Goal: Information Seeking & Learning: Learn about a topic

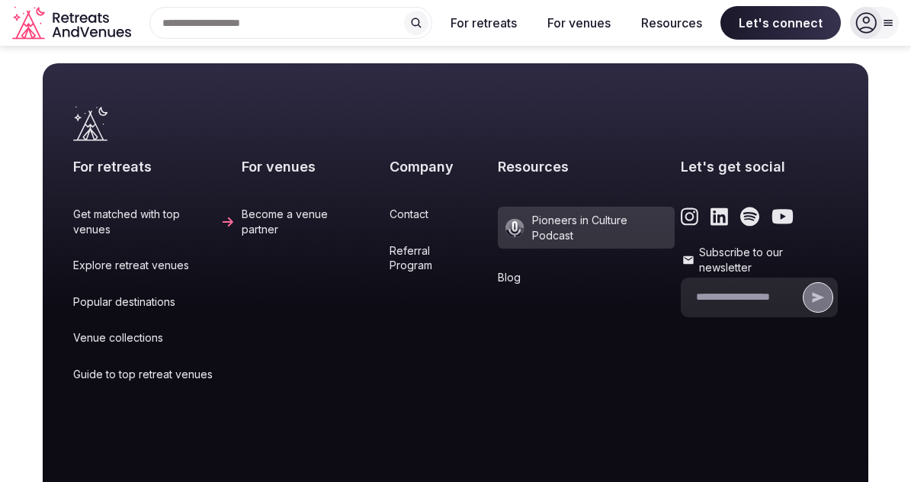
scroll to position [2502, 0]
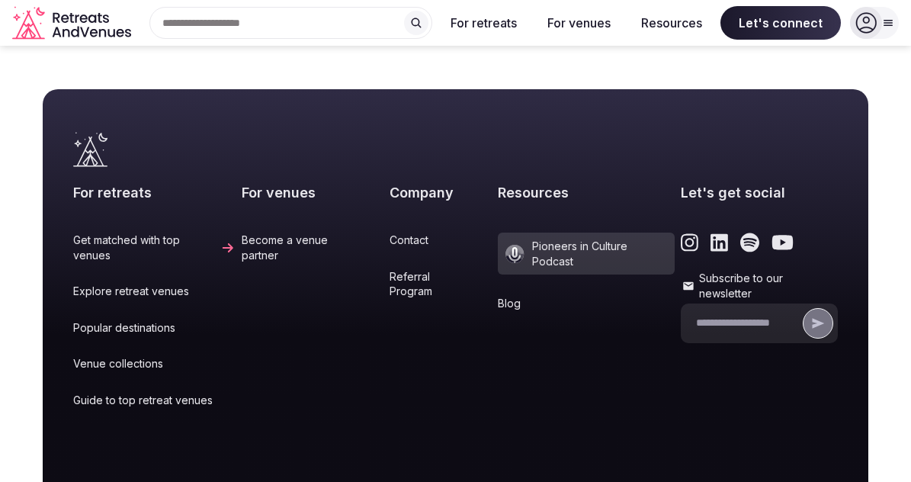
click at [124, 233] on link "Get matched with top venues" at bounding box center [154, 248] width 162 height 30
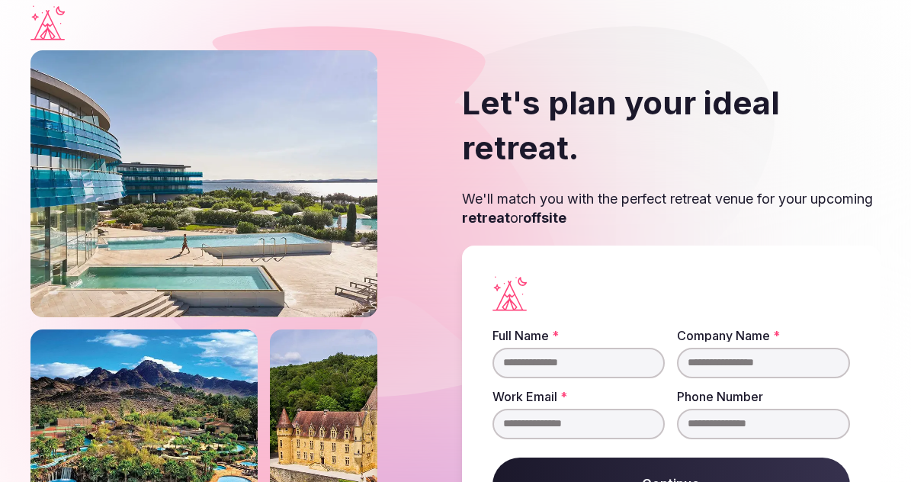
scroll to position [136, 0]
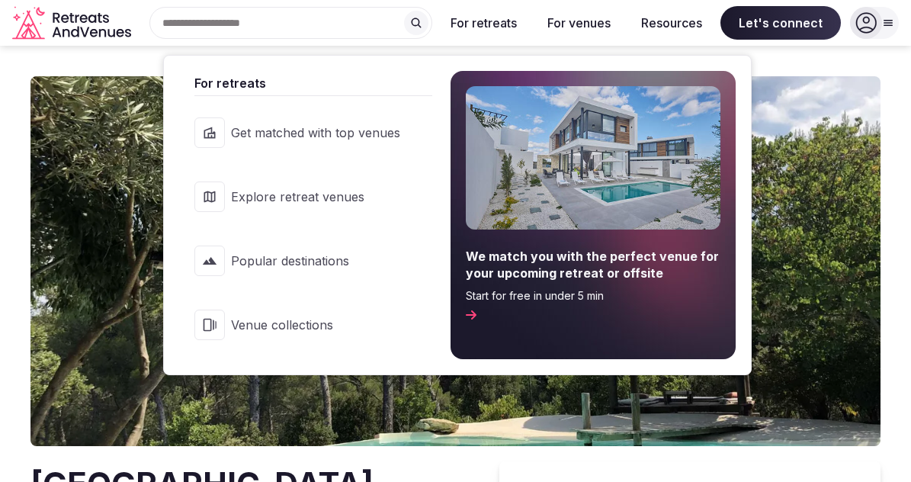
click at [481, 24] on button "For retreats" at bounding box center [484, 23] width 91 height 34
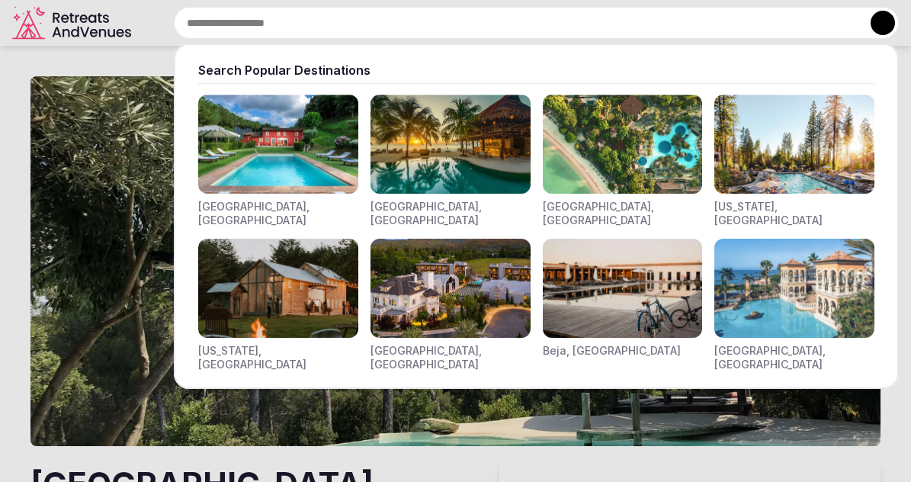
click at [228, 24] on div "Search Popular Destinations [GEOGRAPHIC_DATA], [GEOGRAPHIC_DATA] [GEOGRAPHIC_DA…" at bounding box center [518, 23] width 762 height 32
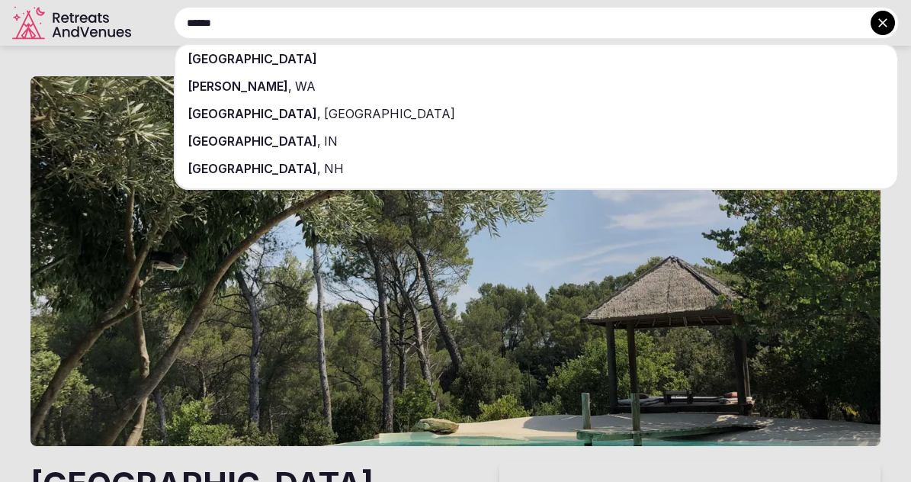
type input "******"
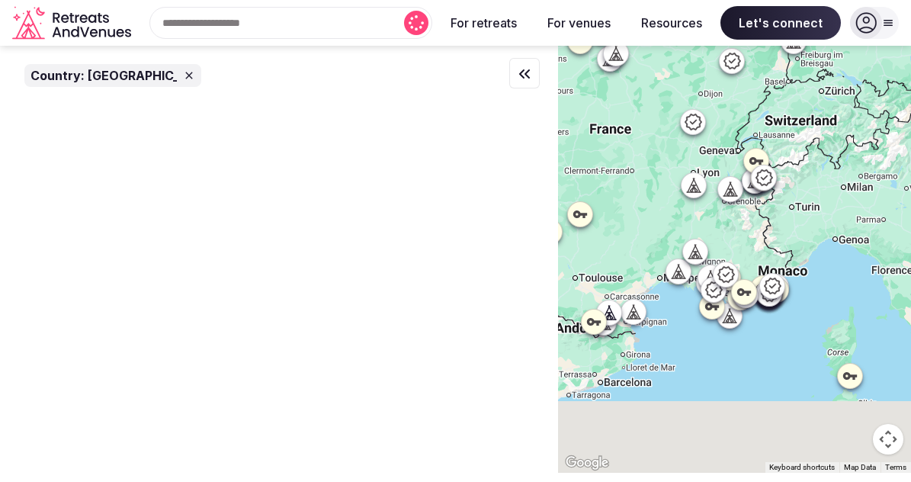
drag, startPoint x: 792, startPoint y: 313, endPoint x: 805, endPoint y: 236, distance: 78.1
click at [804, 102] on div at bounding box center [734, 259] width 353 height 427
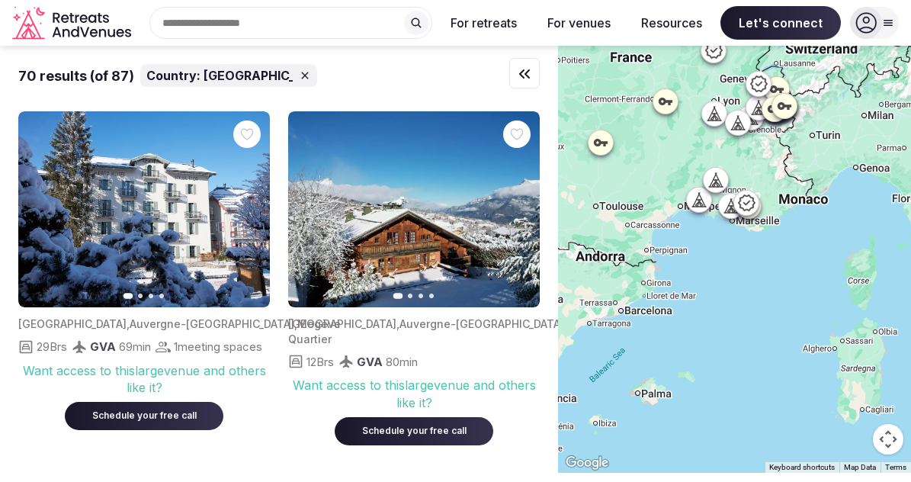
drag, startPoint x: 805, startPoint y: 236, endPoint x: 826, endPoint y: 165, distance: 74.6
click at [826, 165] on div at bounding box center [734, 259] width 353 height 427
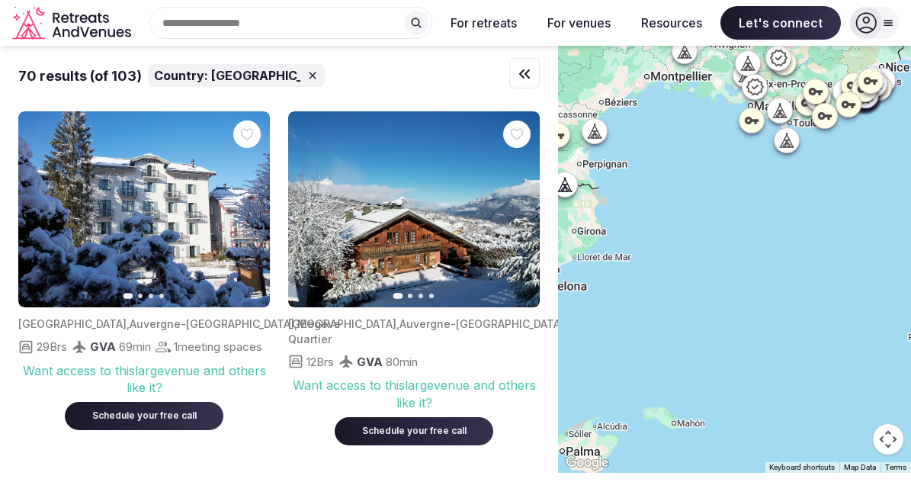
drag, startPoint x: 713, startPoint y: 343, endPoint x: 737, endPoint y: 327, distance: 28.6
click at [706, 407] on div at bounding box center [734, 259] width 353 height 427
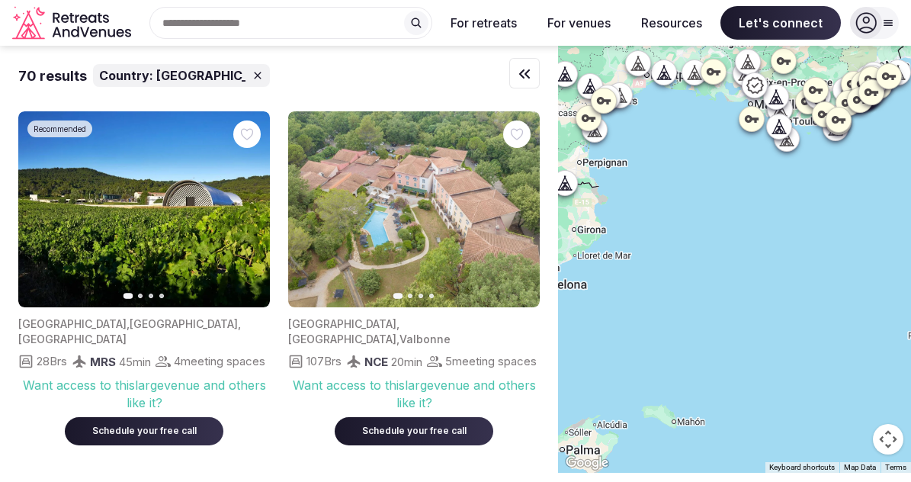
click at [771, 327] on div at bounding box center [734, 259] width 353 height 427
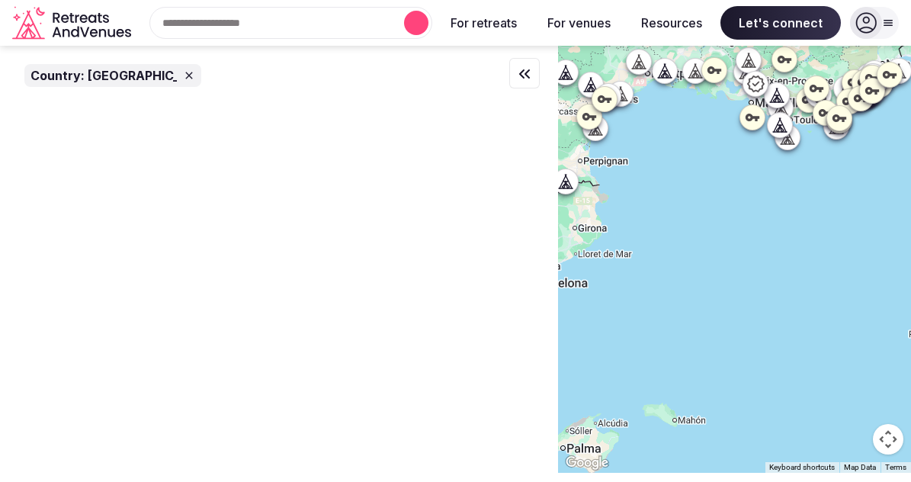
click at [768, 347] on div at bounding box center [734, 259] width 353 height 427
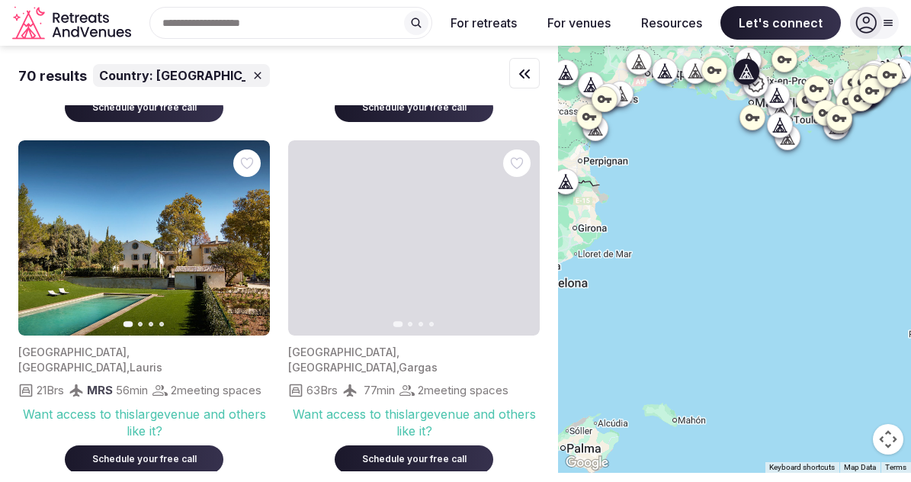
scroll to position [404, 0]
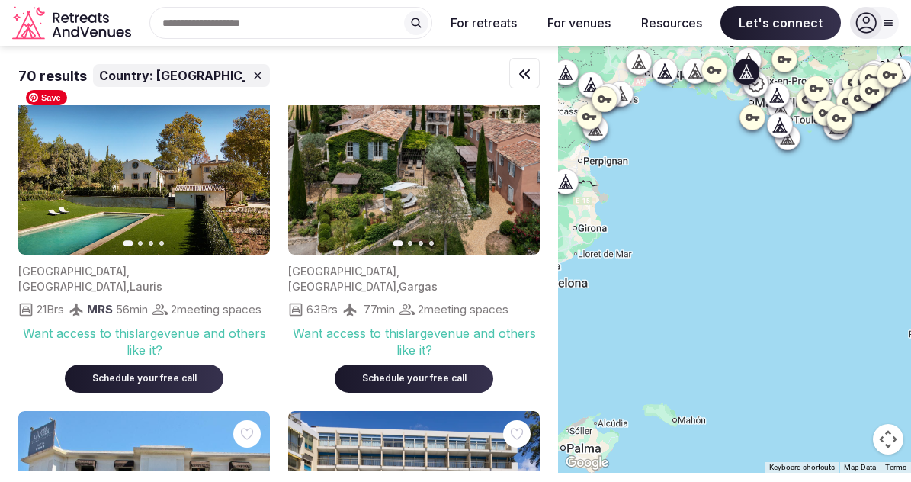
click at [132, 184] on img at bounding box center [144, 157] width 252 height 196
click at [249, 163] on icon "button" at bounding box center [249, 157] width 12 height 12
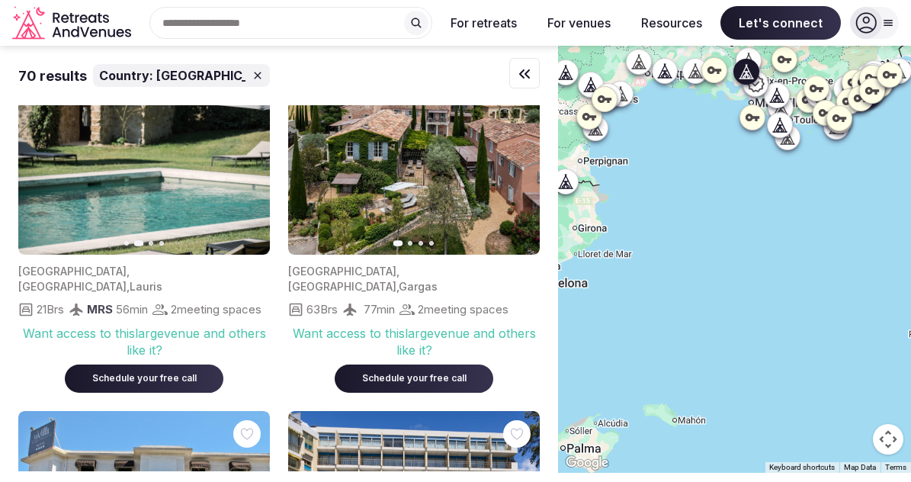
click at [249, 163] on icon "button" at bounding box center [249, 157] width 12 height 12
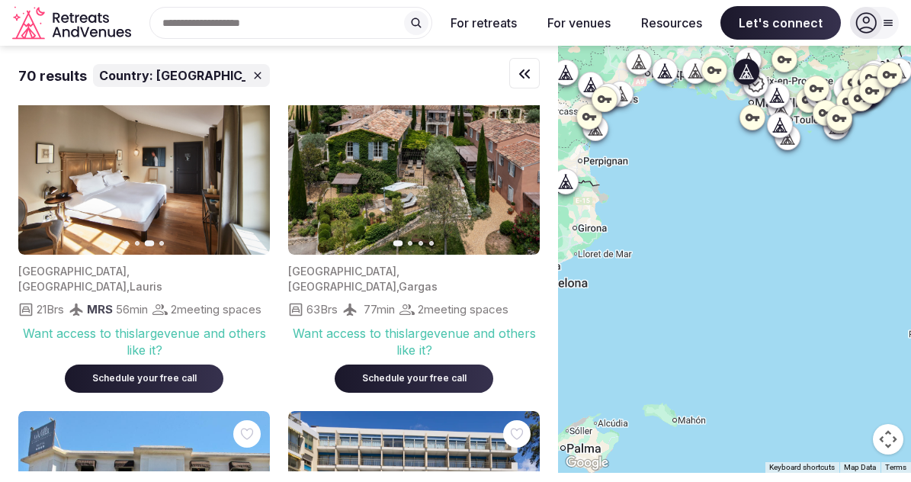
click at [249, 163] on icon "button" at bounding box center [249, 157] width 12 height 12
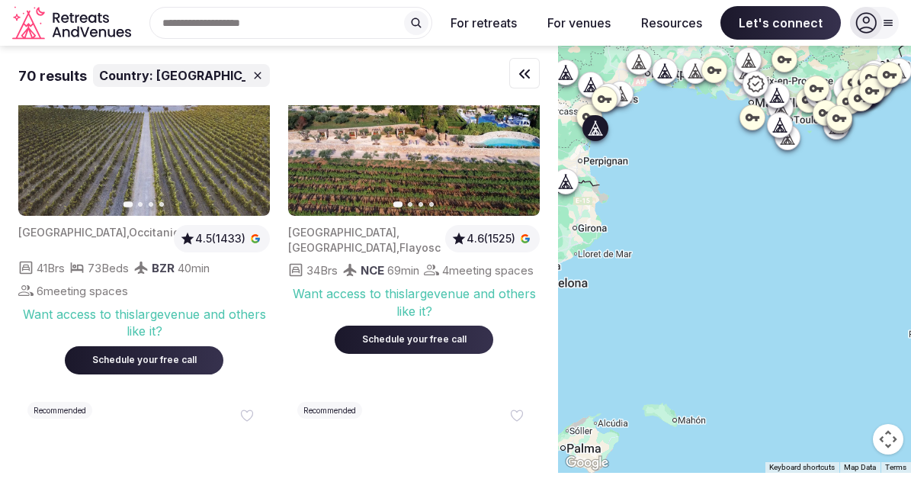
scroll to position [2972, 0]
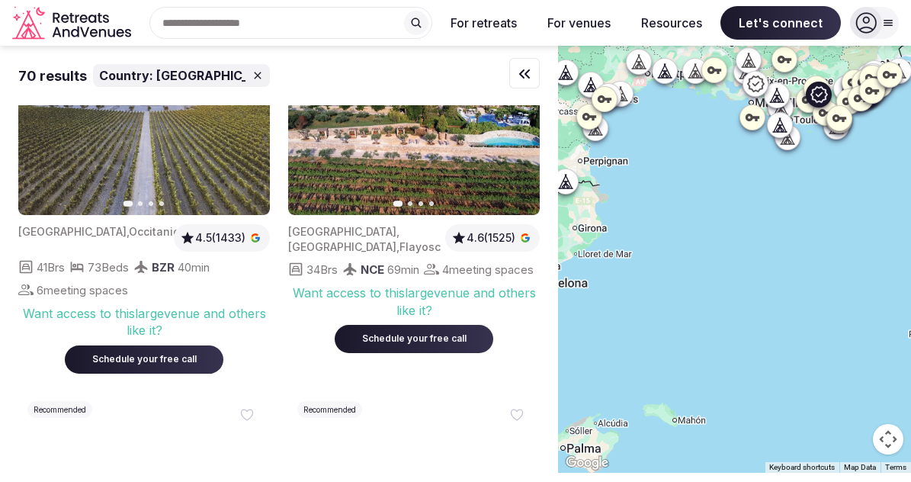
click at [522, 124] on icon "button" at bounding box center [519, 117] width 12 height 12
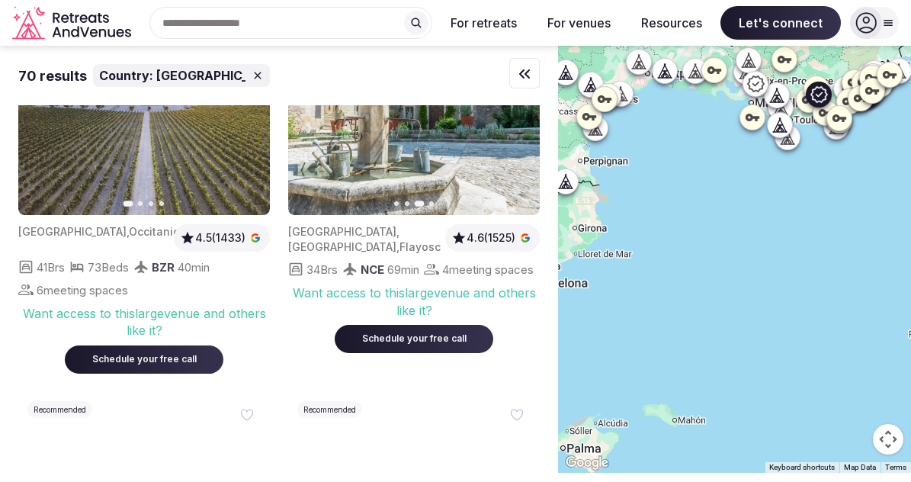
click at [522, 124] on icon "button" at bounding box center [519, 117] width 12 height 12
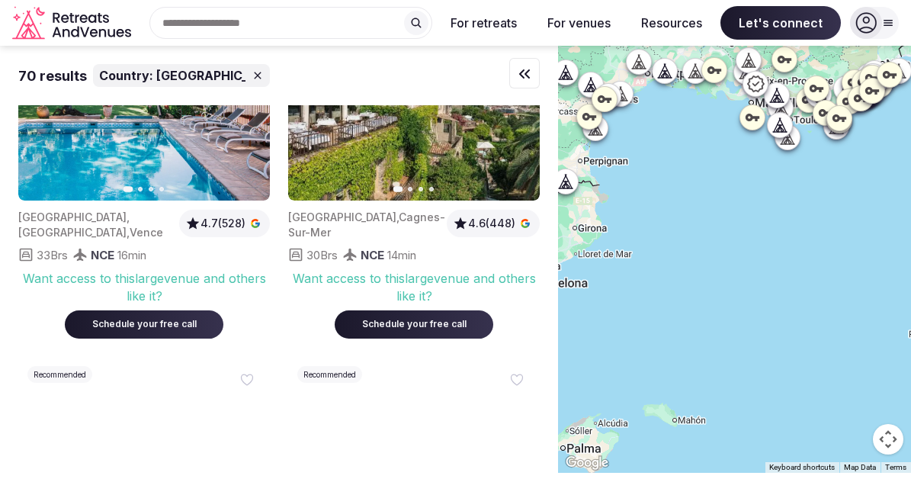
scroll to position [3361, 0]
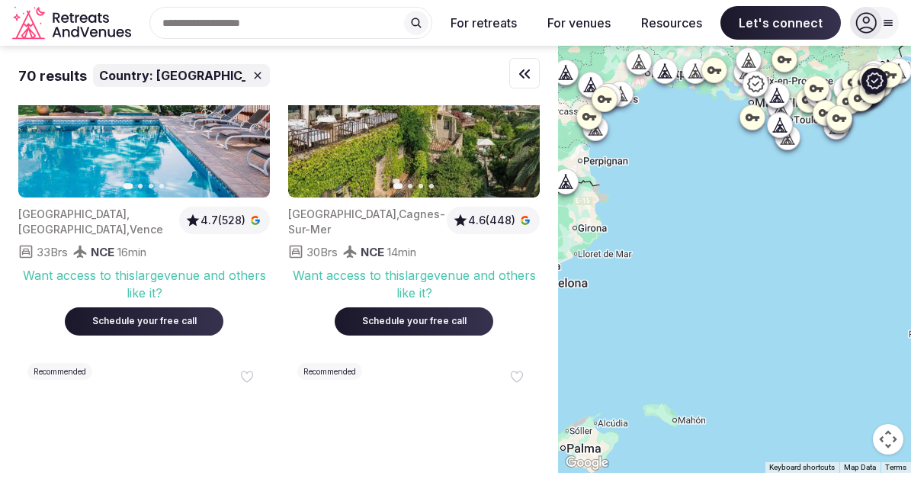
click at [519, 106] on icon "button" at bounding box center [519, 100] width 12 height 12
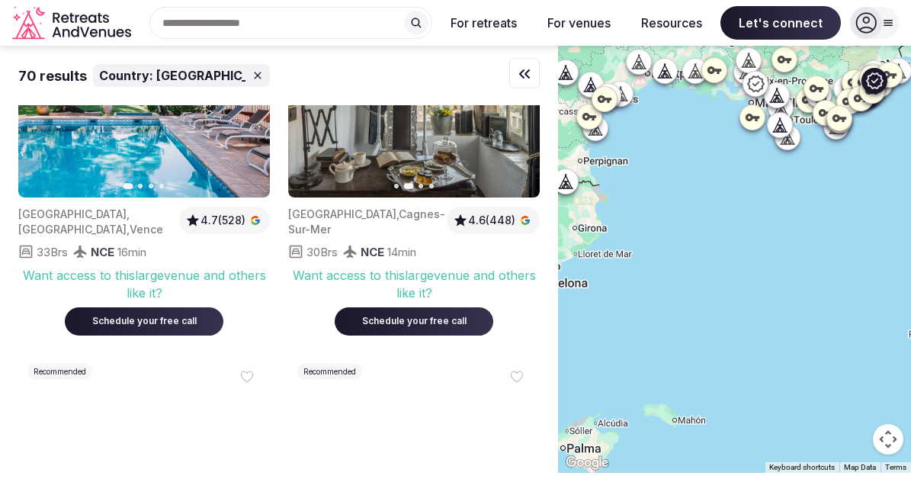
click at [519, 106] on icon "button" at bounding box center [519, 100] width 12 height 12
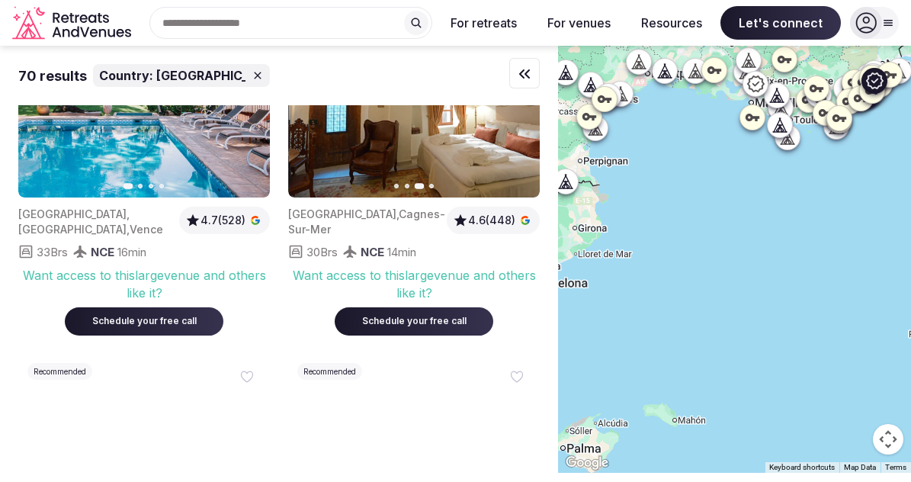
click at [519, 106] on icon "button" at bounding box center [519, 100] width 12 height 12
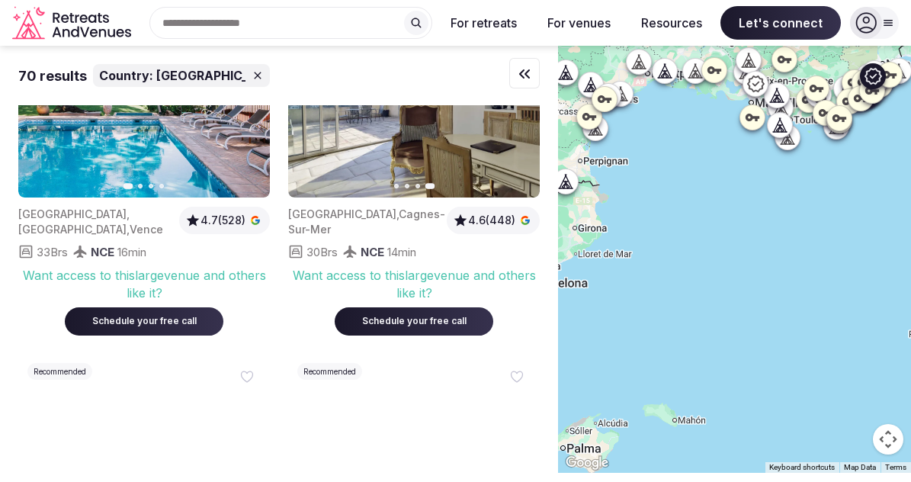
click at [246, 106] on icon "button" at bounding box center [249, 100] width 12 height 12
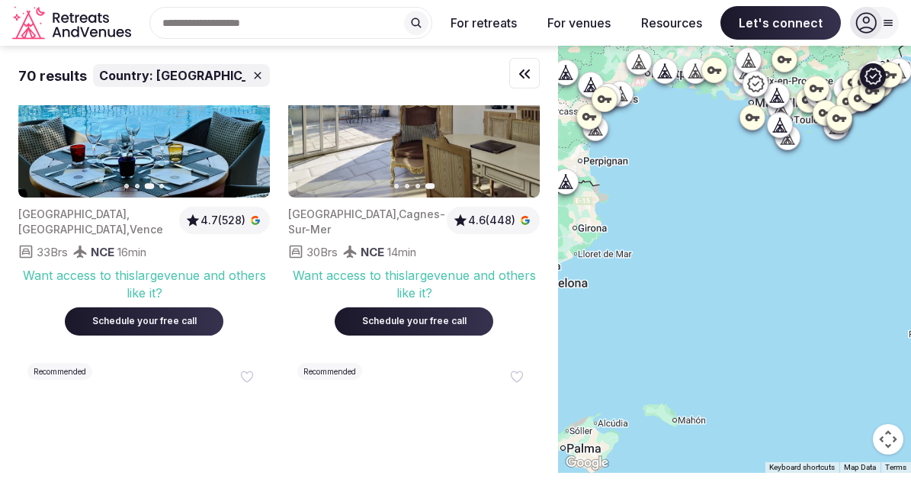
click at [246, 106] on icon "button" at bounding box center [249, 100] width 12 height 12
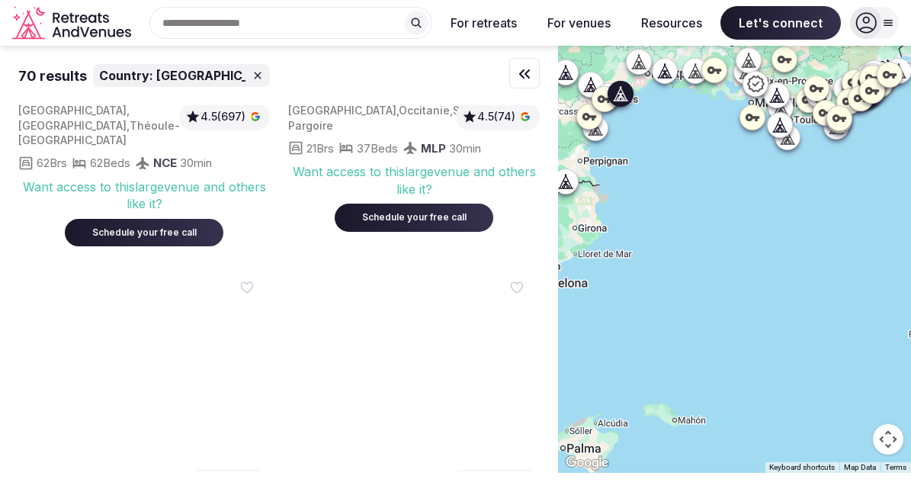
scroll to position [5958, 0]
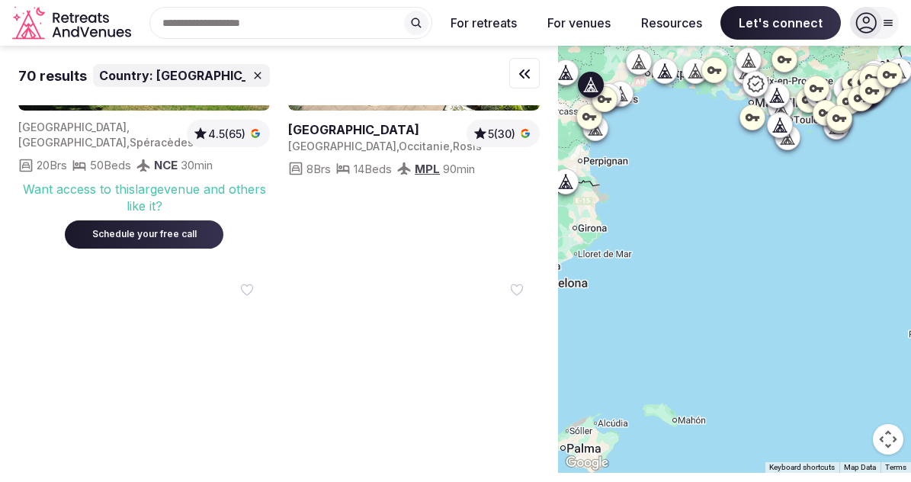
scroll to position [6659, 0]
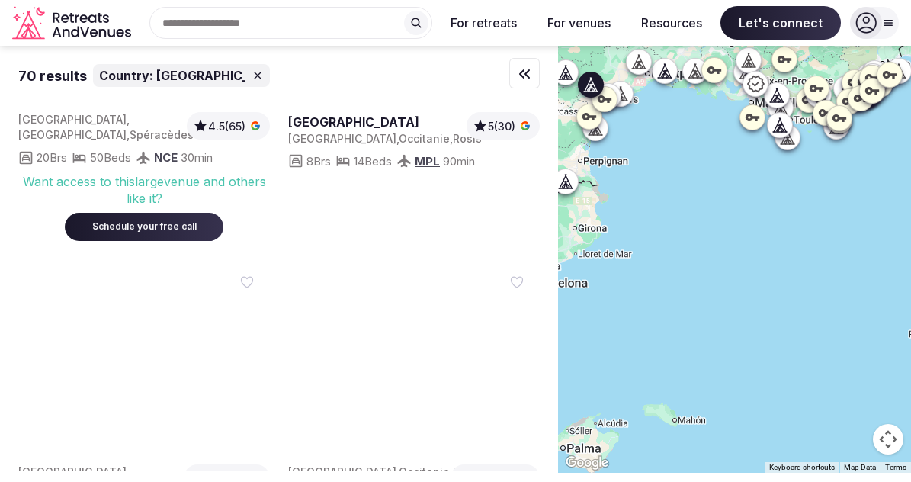
click at [516, 11] on icon "button" at bounding box center [519, 5] width 12 height 12
click at [250, 11] on icon "button" at bounding box center [249, 5] width 12 height 12
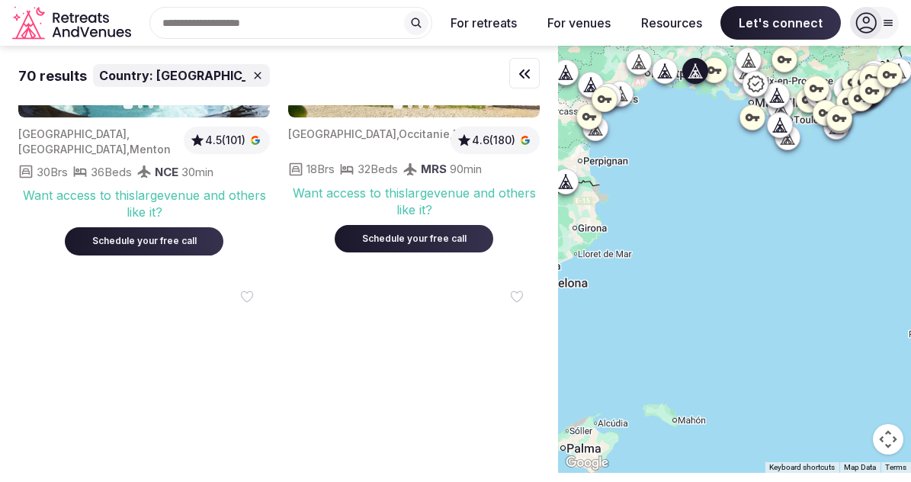
scroll to position [6996, 0]
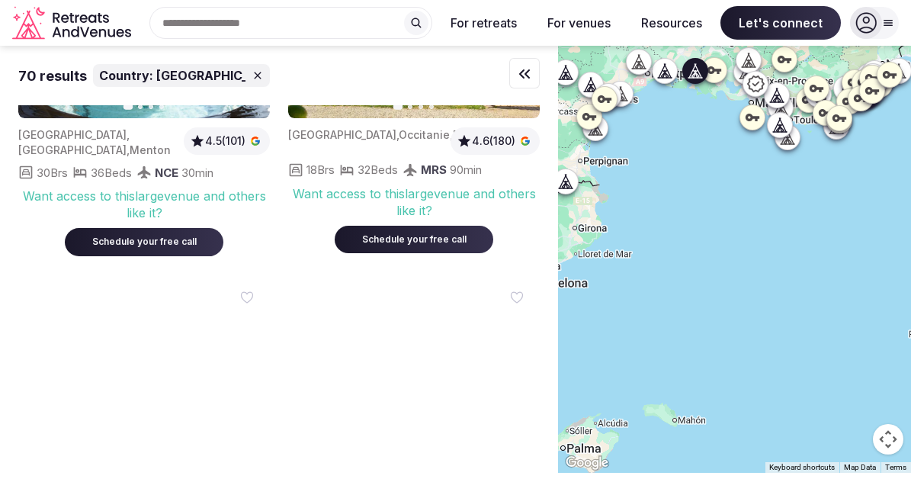
click at [515, 27] on icon "button" at bounding box center [519, 20] width 12 height 12
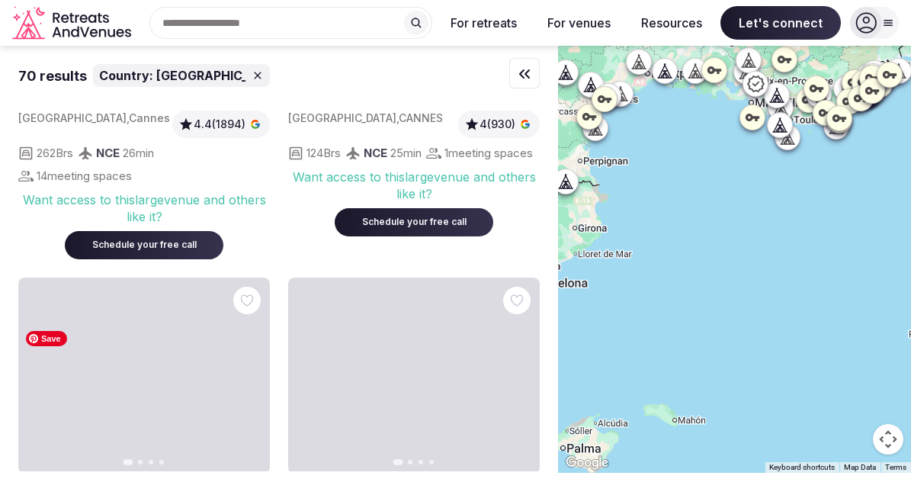
scroll to position [0, 0]
